Goal: Transaction & Acquisition: Purchase product/service

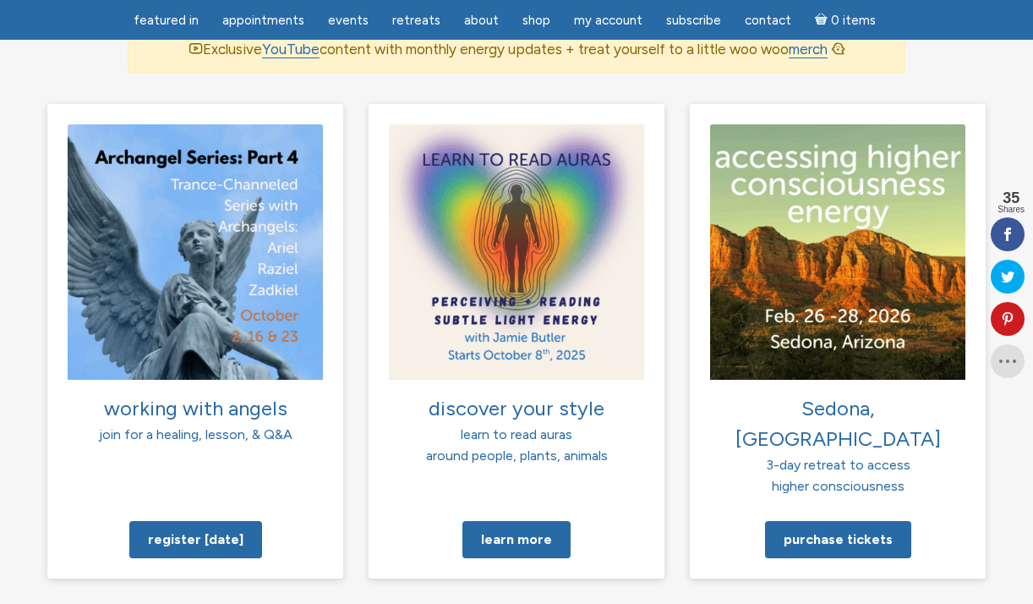
scroll to position [1298, 0]
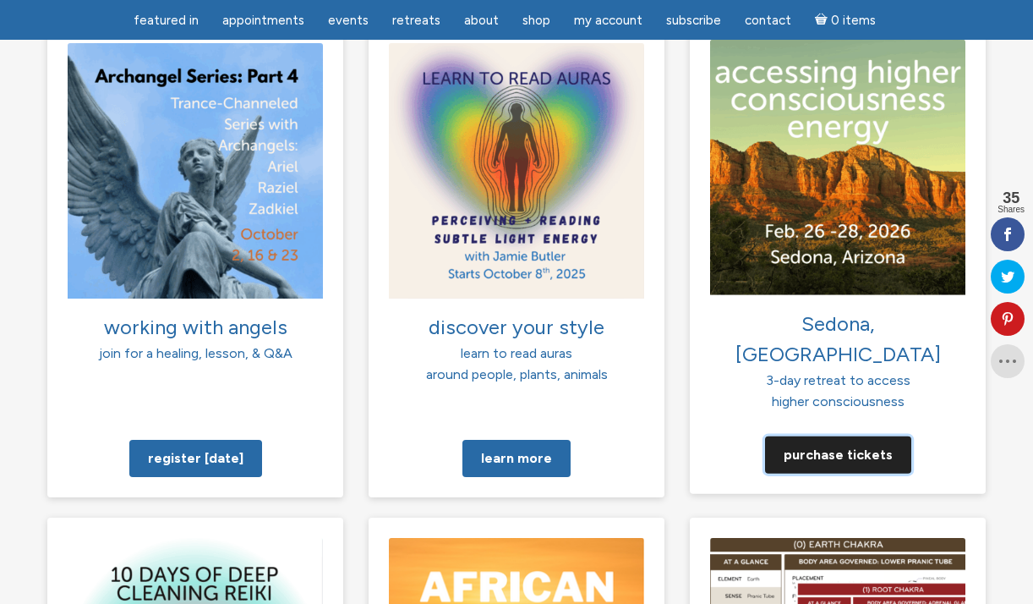
click at [866, 435] on link "Purchase tickets" at bounding box center [838, 453] width 146 height 37
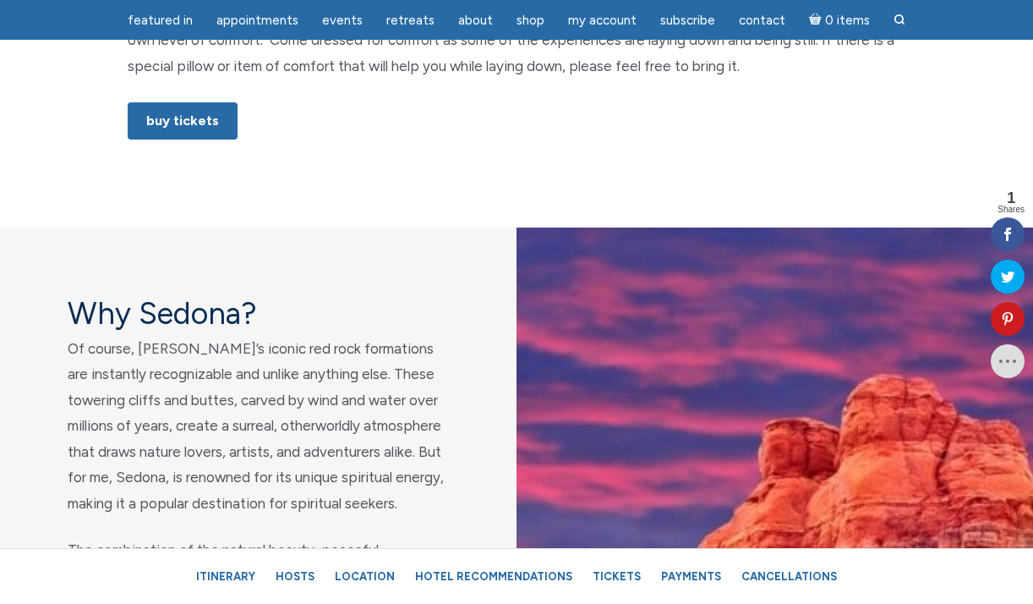
scroll to position [1210, 0]
click at [170, 125] on link "Buy Tickets" at bounding box center [183, 121] width 110 height 37
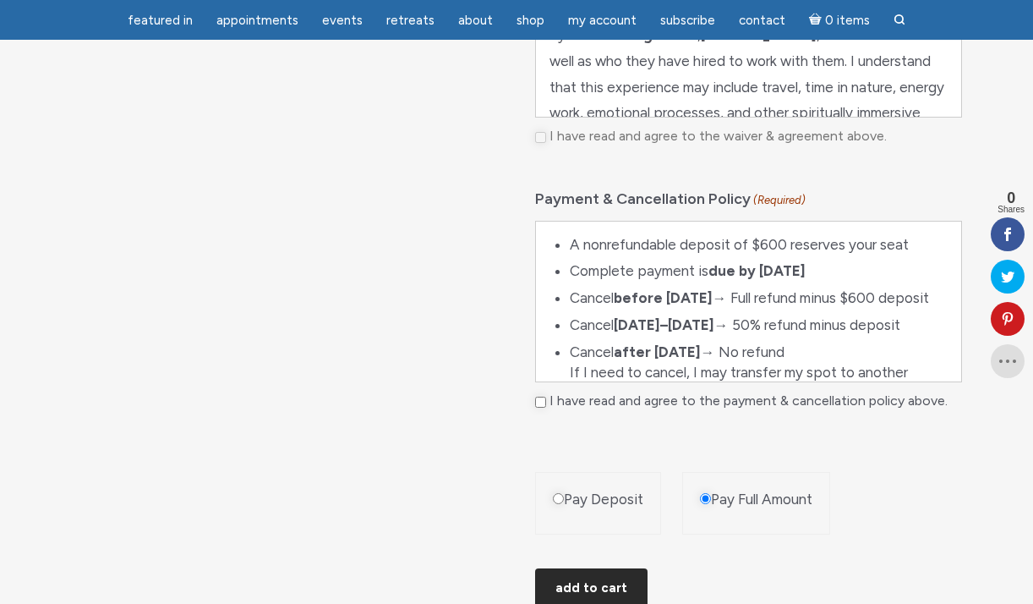
click at [595, 586] on button "Add to cart" at bounding box center [591, 588] width 112 height 41
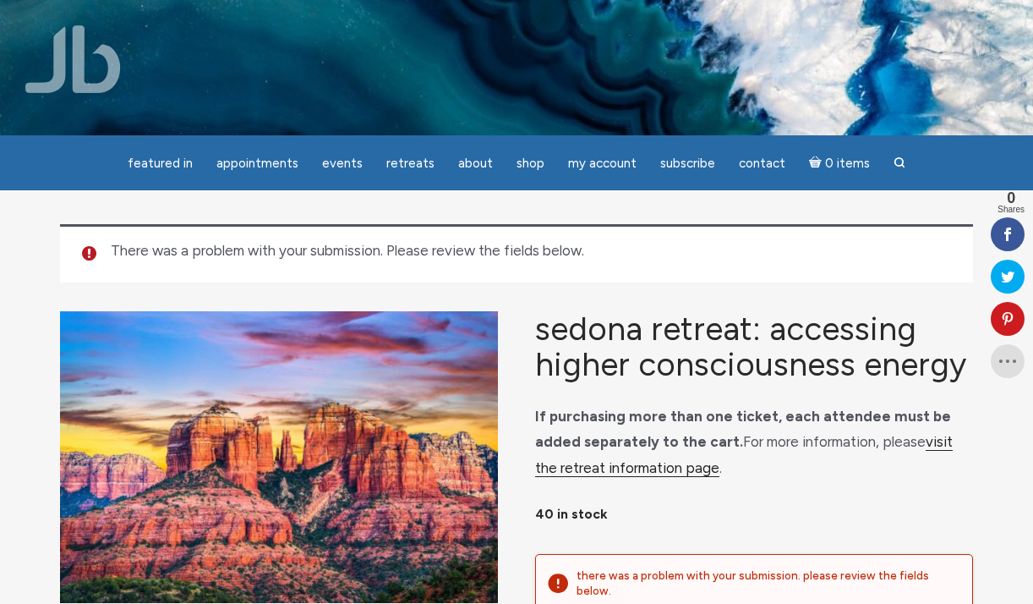
click at [620, 468] on link "visit the retreat information page" at bounding box center [744, 455] width 418 height 44
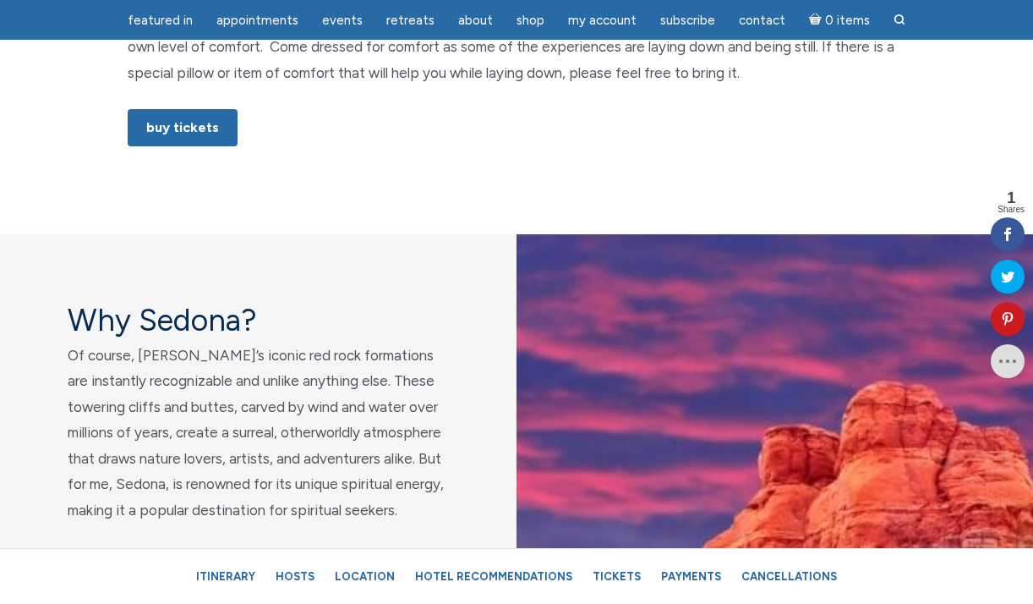
scroll to position [844, 0]
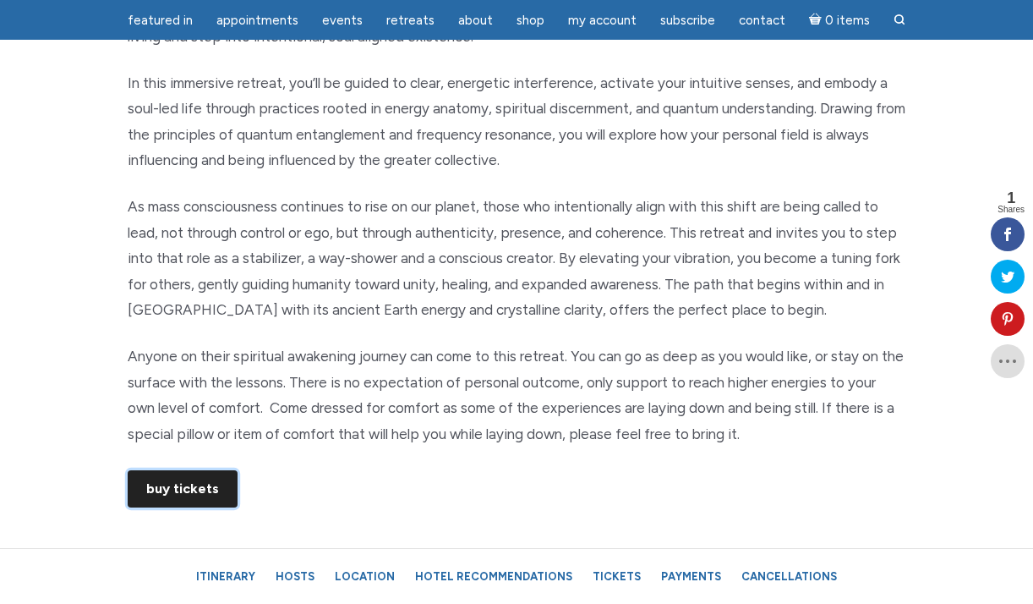
click at [186, 500] on link "Buy Tickets" at bounding box center [183, 488] width 110 height 37
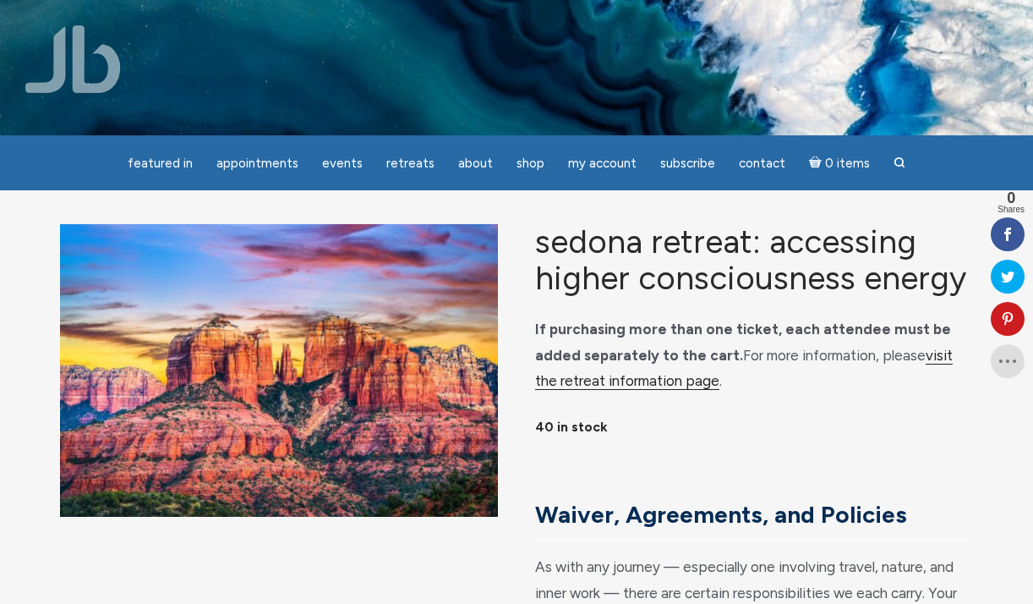
click at [941, 357] on link "visit the retreat information page" at bounding box center [744, 369] width 418 height 44
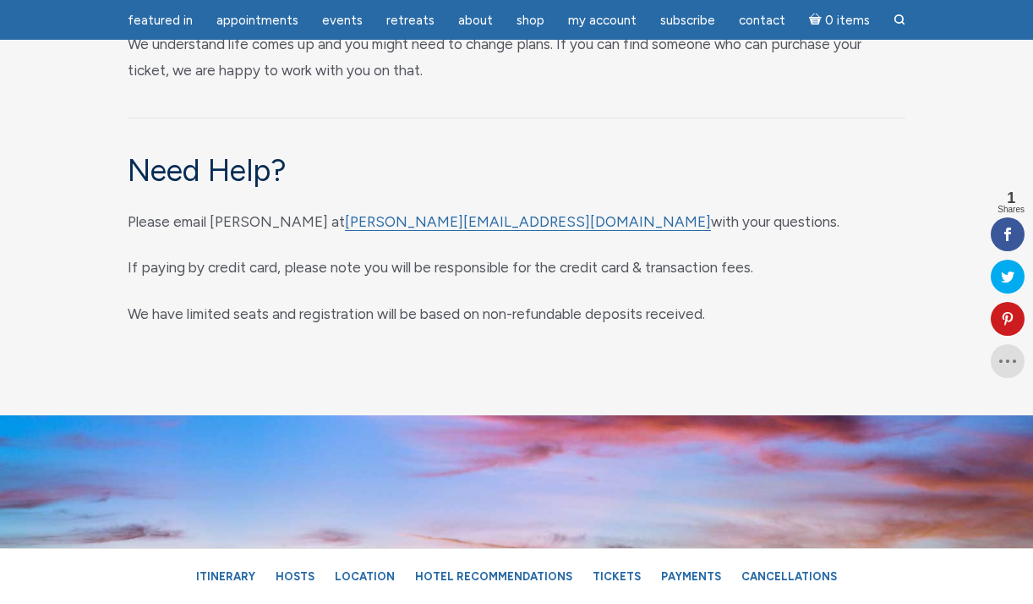
scroll to position [9236, 0]
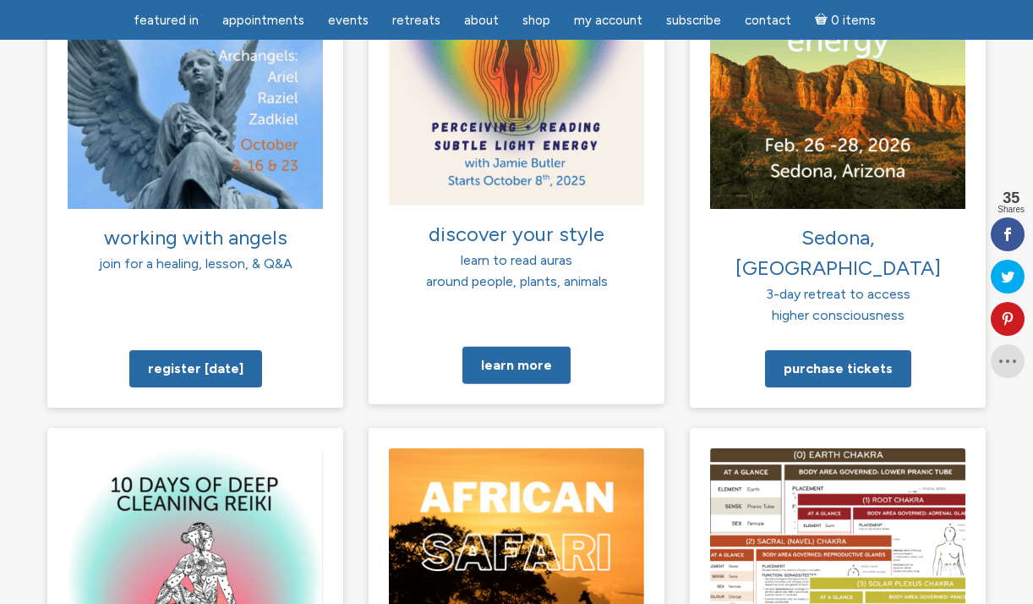
scroll to position [1384, 0]
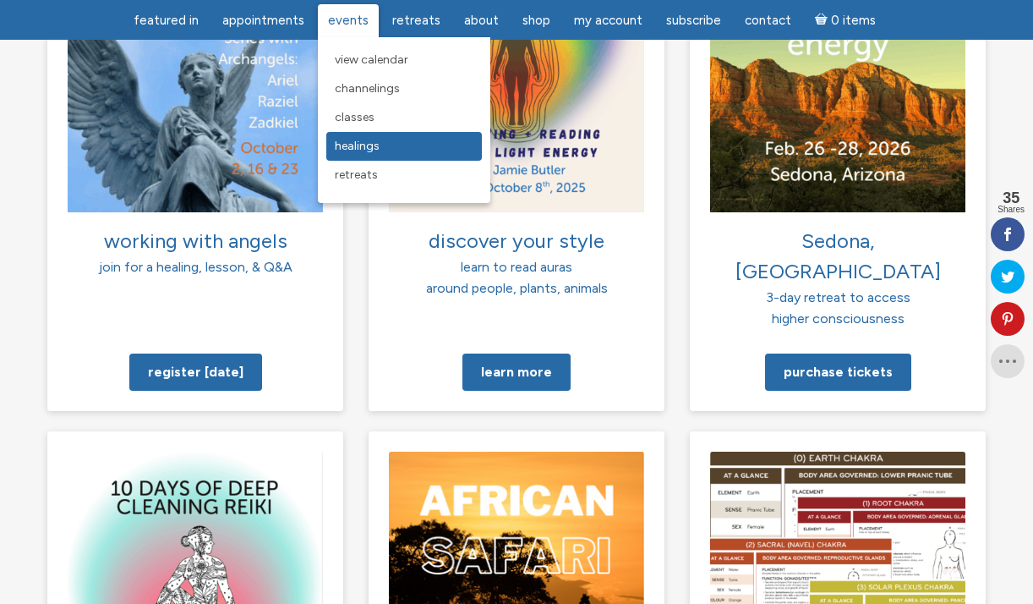
click at [355, 145] on span "Healings" at bounding box center [357, 146] width 45 height 14
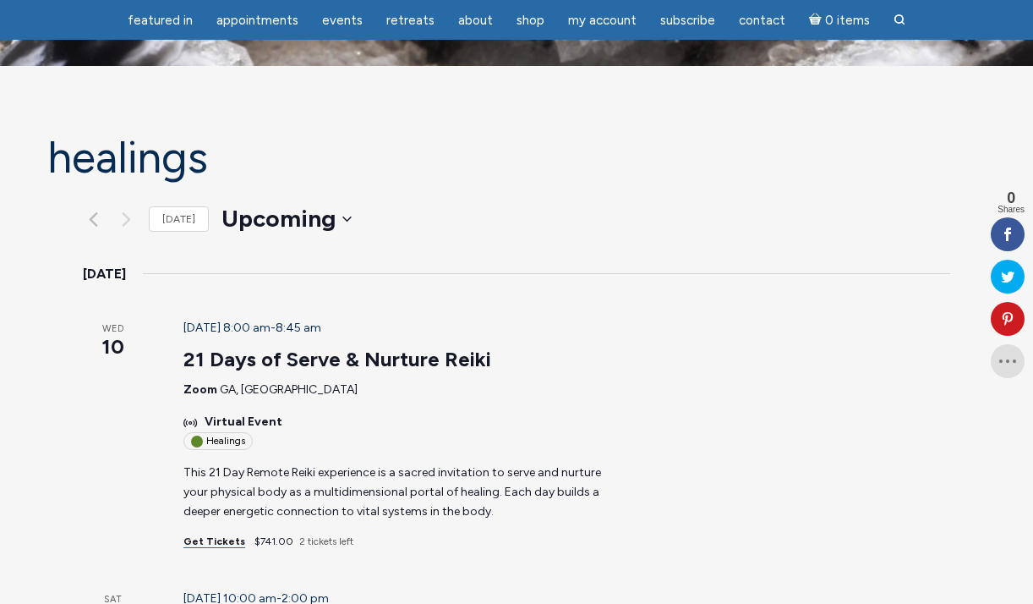
scroll to position [66, 0]
